Goal: Transaction & Acquisition: Purchase product/service

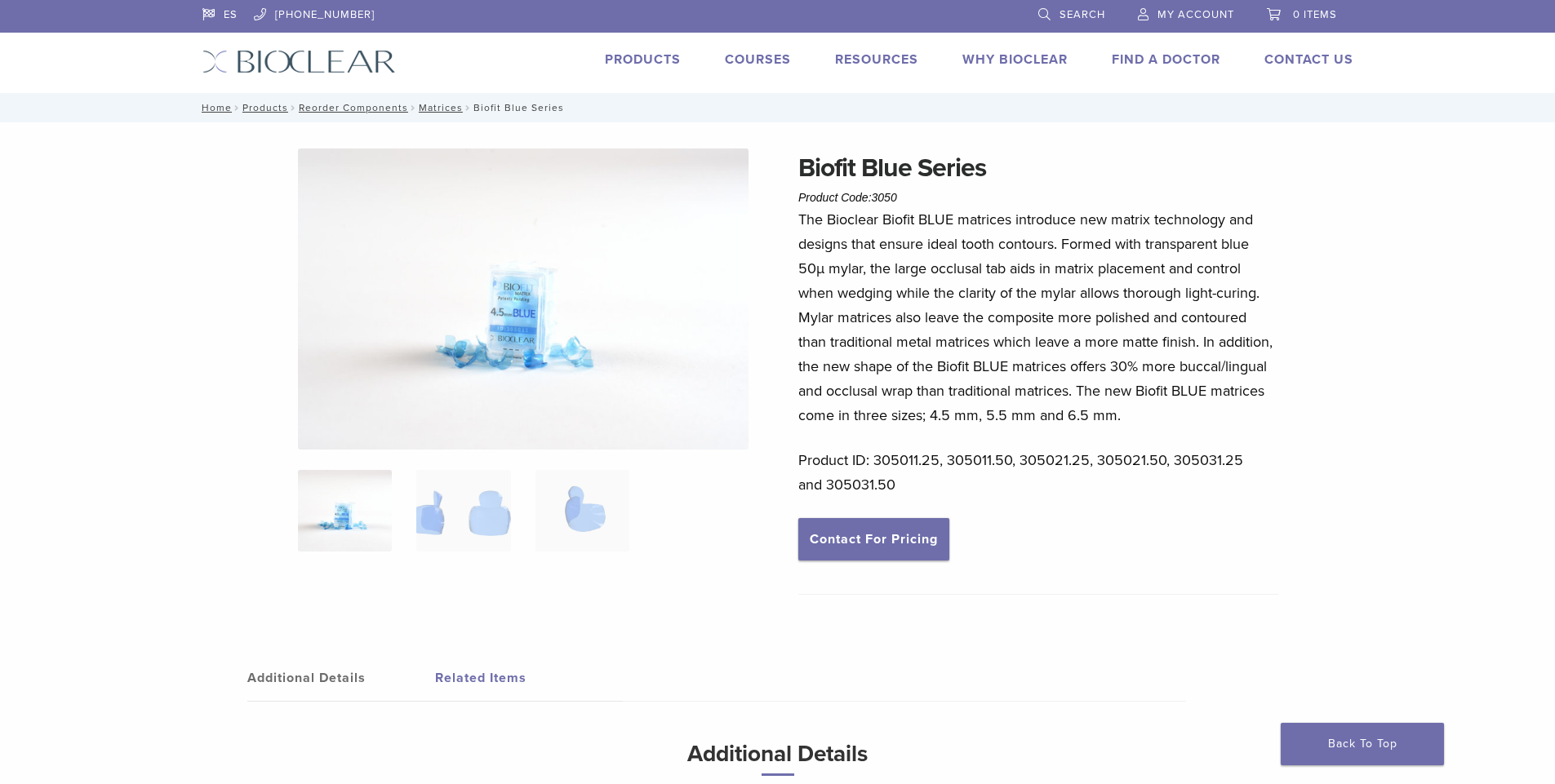
click at [641, 62] on link "Products" at bounding box center [643, 60] width 76 height 16
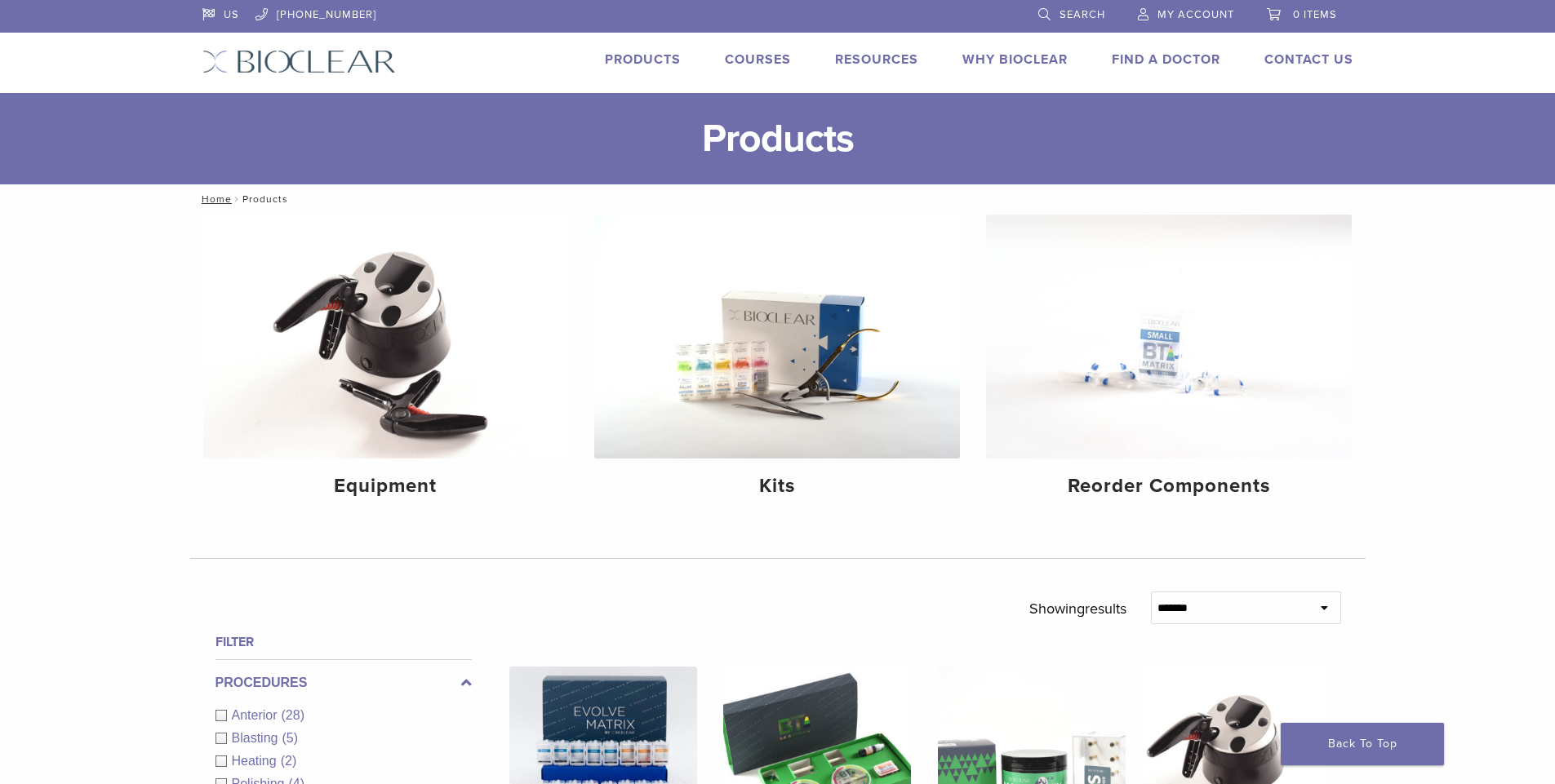
scroll to position [245, 0]
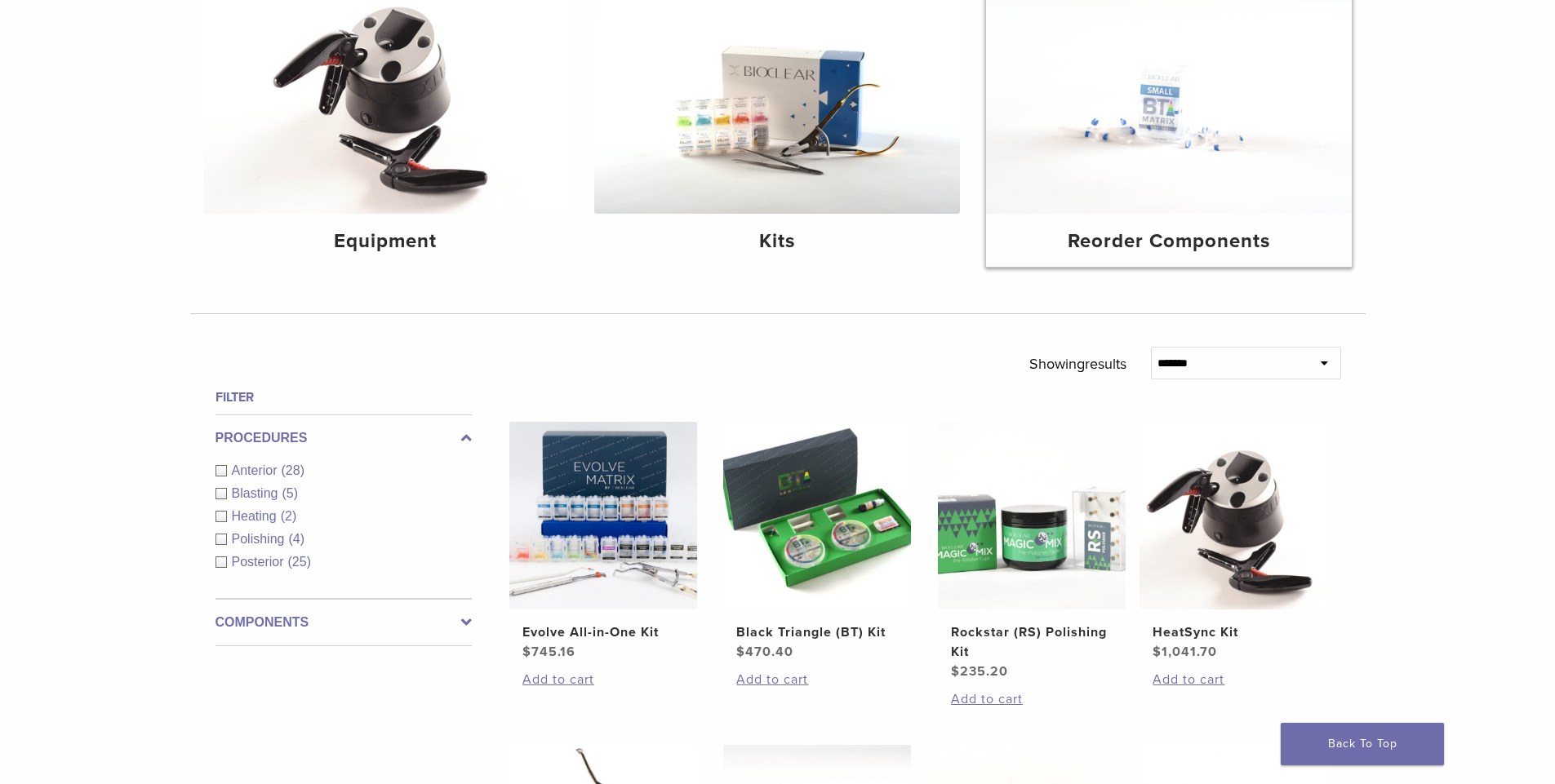
click at [1166, 181] on img at bounding box center [1169, 91] width 366 height 244
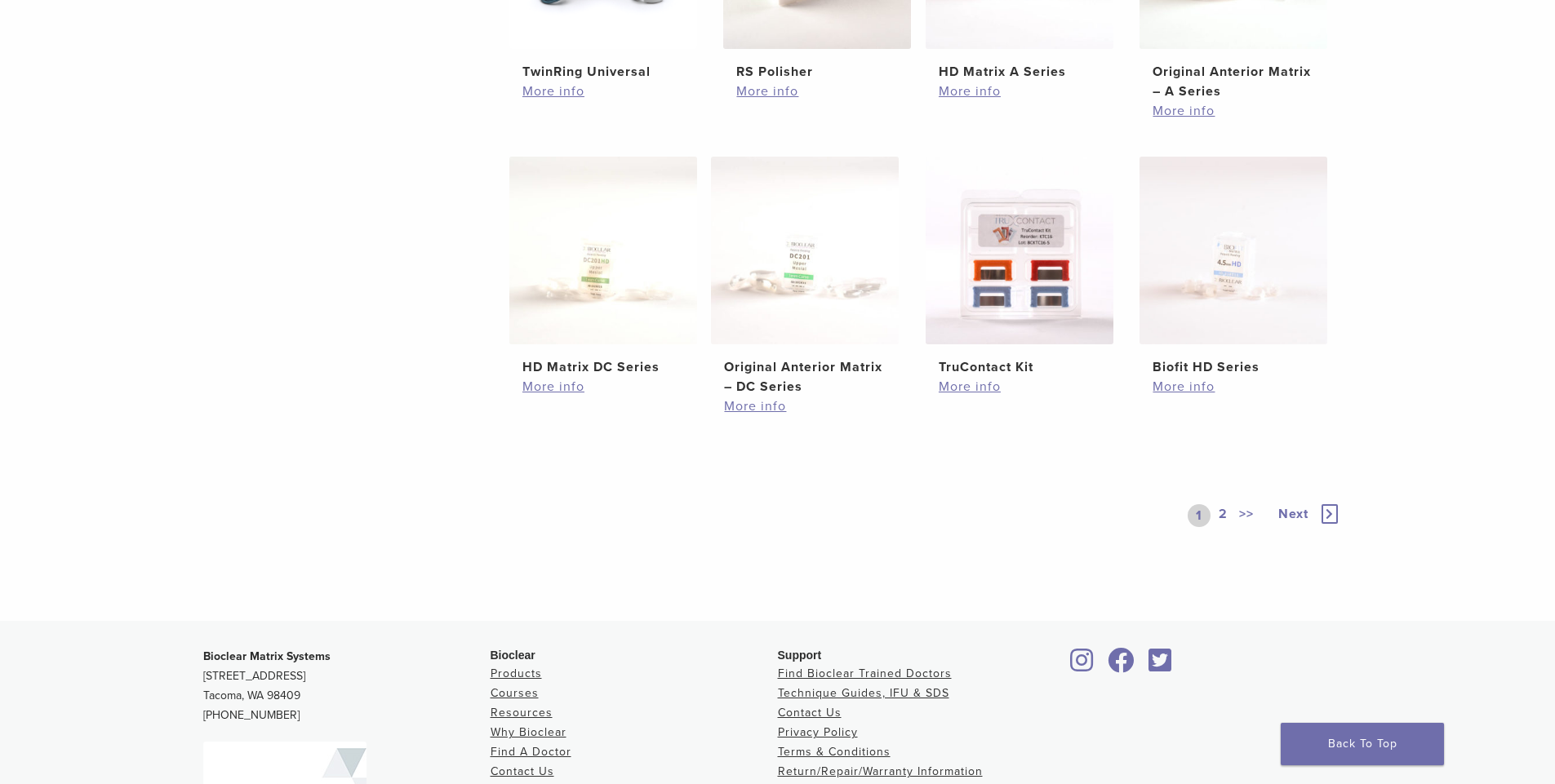
scroll to position [816, 0]
click at [1221, 511] on link "2" at bounding box center [1222, 514] width 15 height 23
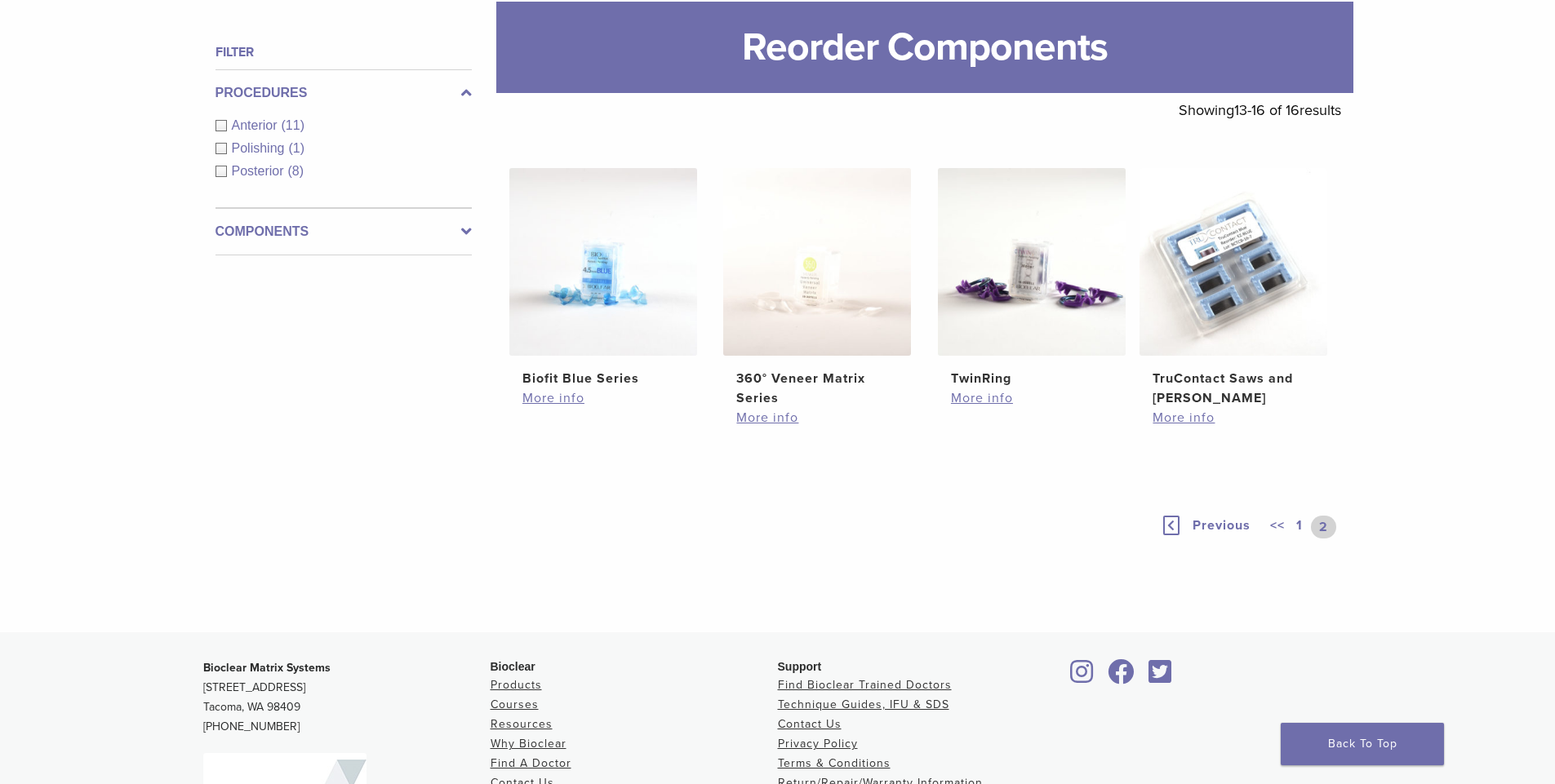
scroll to position [206, 0]
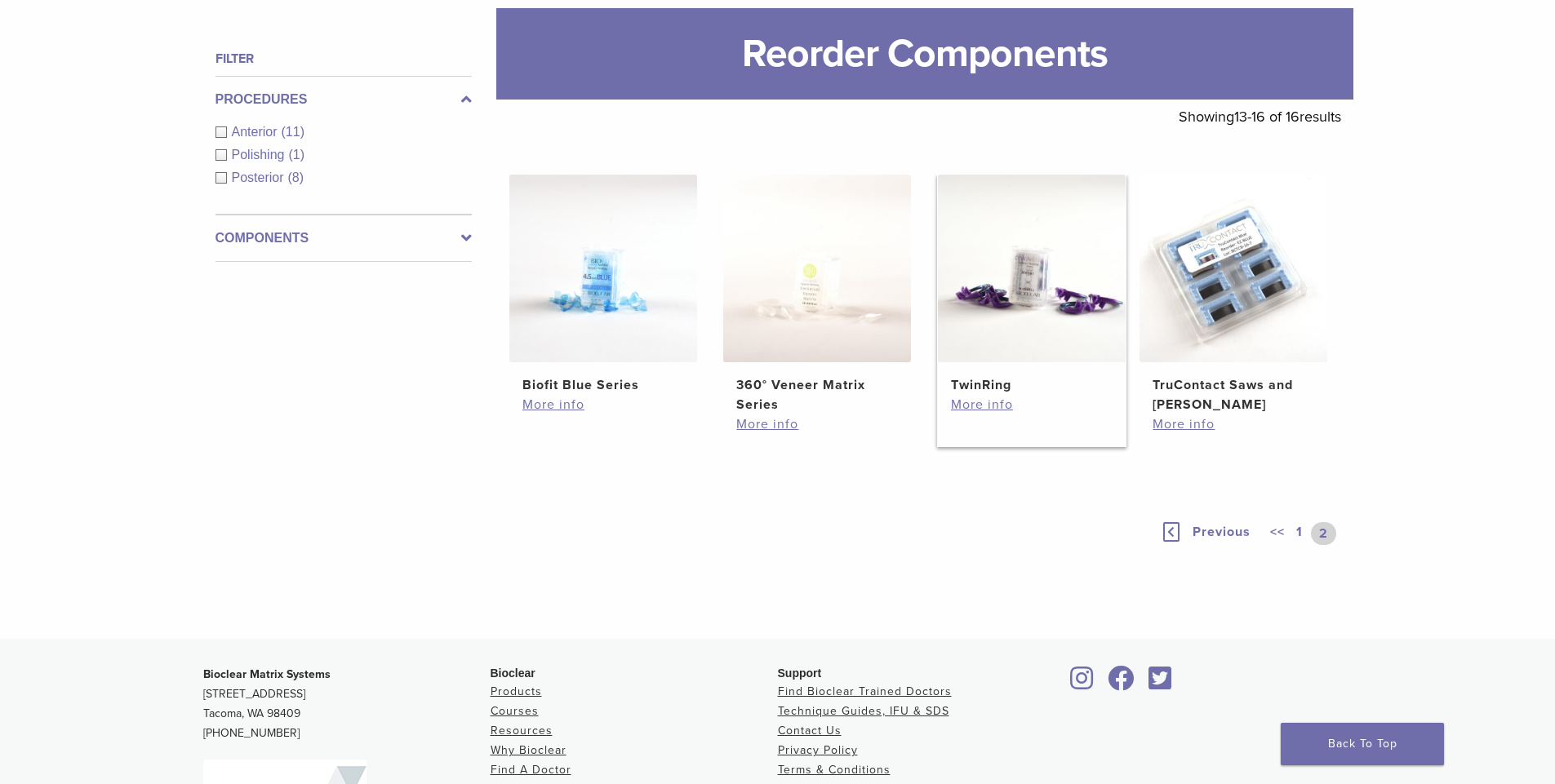
click at [1053, 252] on img at bounding box center [1032, 268] width 188 height 188
